Goal: Task Accomplishment & Management: Manage account settings

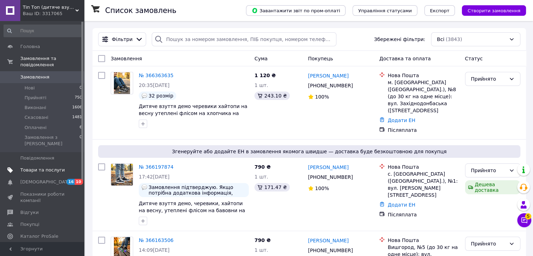
click at [46, 167] on span "Товари та послуги" at bounding box center [42, 170] width 45 height 6
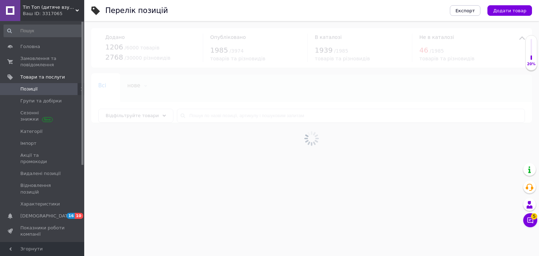
click at [56, 13] on div "Ваш ID: 3317065" at bounding box center [53, 14] width 61 height 6
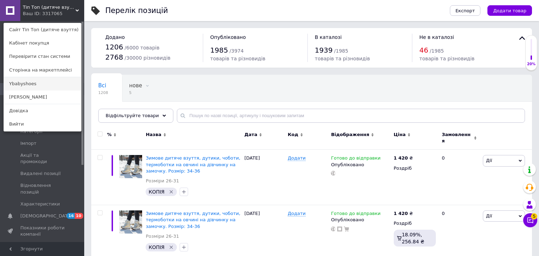
click at [47, 81] on link "Ybabyshoes" at bounding box center [42, 83] width 77 height 13
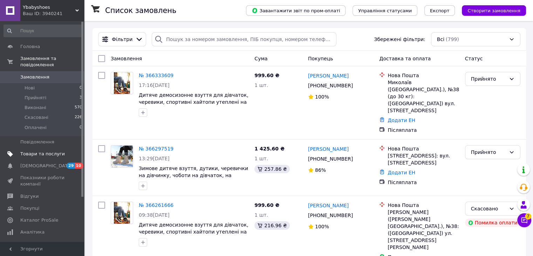
click at [36, 148] on link "Товари та послуги" at bounding box center [43, 154] width 86 height 12
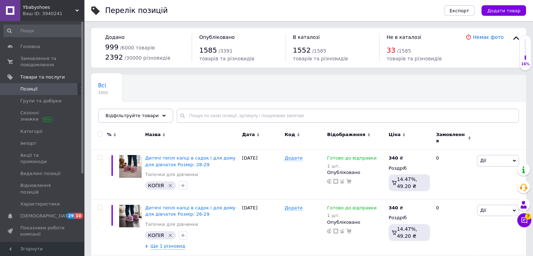
click at [153, 84] on div "Всі 1000 Ok Відфільтровано... Зберегти" at bounding box center [137, 88] width 93 height 27
click at [164, 89] on div "Всі 1000 Ok Відфільтровано... Зберегти" at bounding box center [137, 88] width 93 height 27
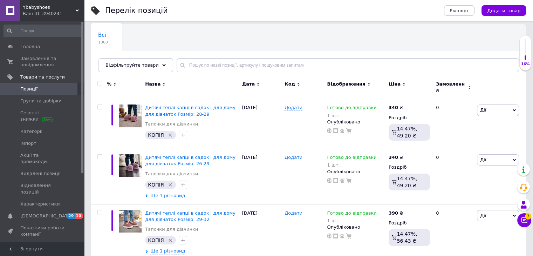
scroll to position [52, 0]
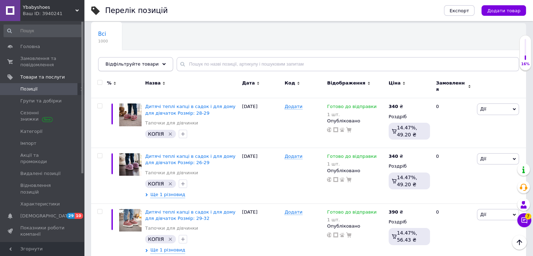
click at [149, 67] on span "Відфільтруйте товари" at bounding box center [132, 63] width 53 height 5
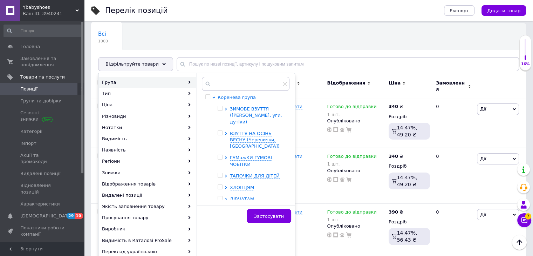
click at [247, 112] on span "ЗИМОВЕ ВЗУТТЯ ([PERSON_NAME], уги, дутіки)" at bounding box center [256, 115] width 52 height 18
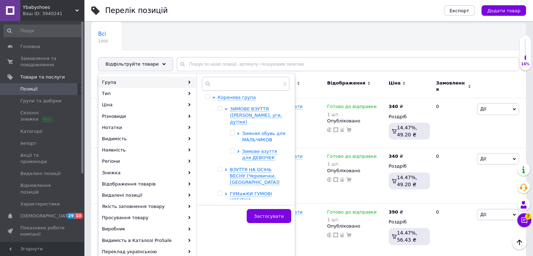
click at [257, 133] on span "Зимняя обувь для МАЛЬЧИКОВ" at bounding box center [263, 137] width 43 height 12
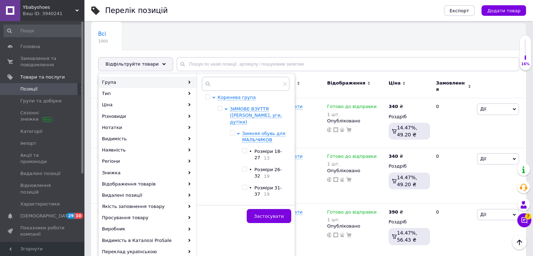
click at [262, 149] on span "Розміри 18-27" at bounding box center [268, 155] width 27 height 12
checkbox input "true"
click at [265, 214] on span "Застосувати" at bounding box center [269, 216] width 30 height 5
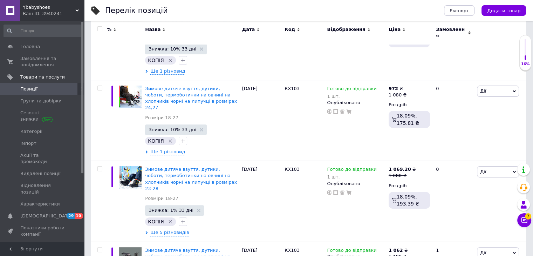
scroll to position [163, 0]
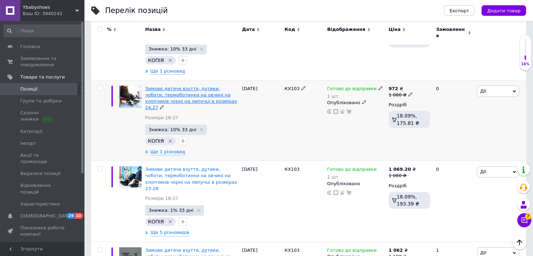
click at [162, 86] on span "Зимове дитяче взуття, дутики, чоботи, термоботинки на овчині на хлопчиків чорні…" at bounding box center [191, 98] width 92 height 25
